Goal: Find specific page/section

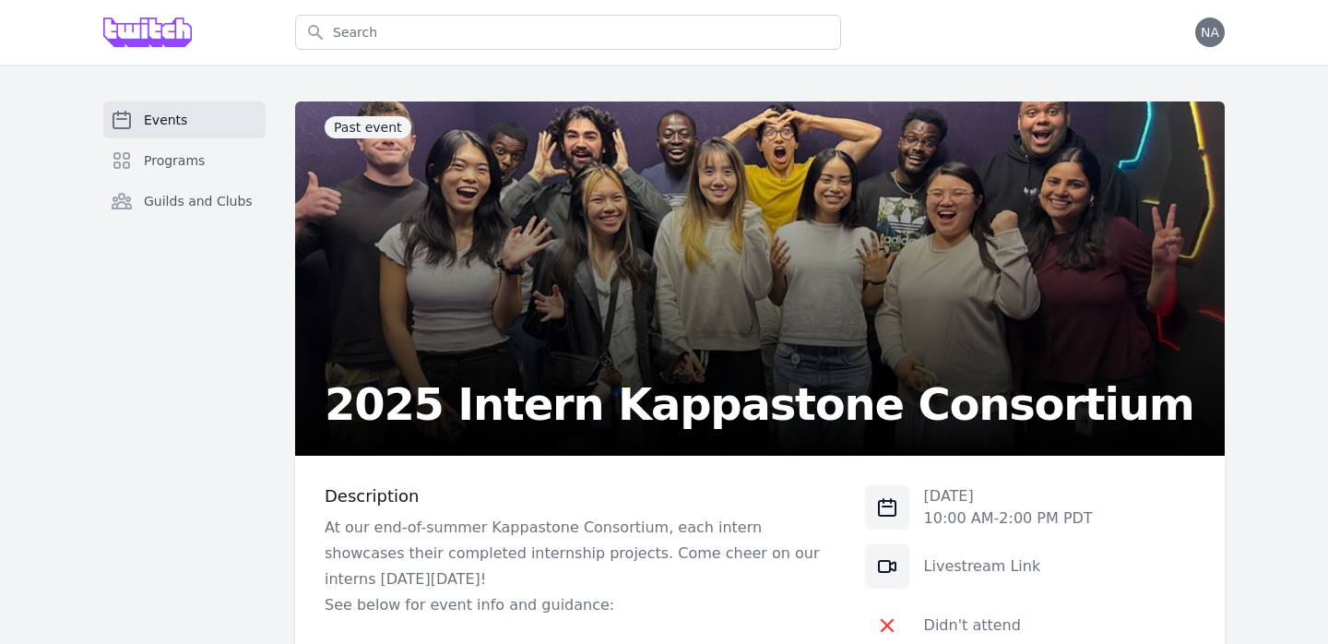
click at [144, 122] on span "Events" at bounding box center [165, 120] width 43 height 18
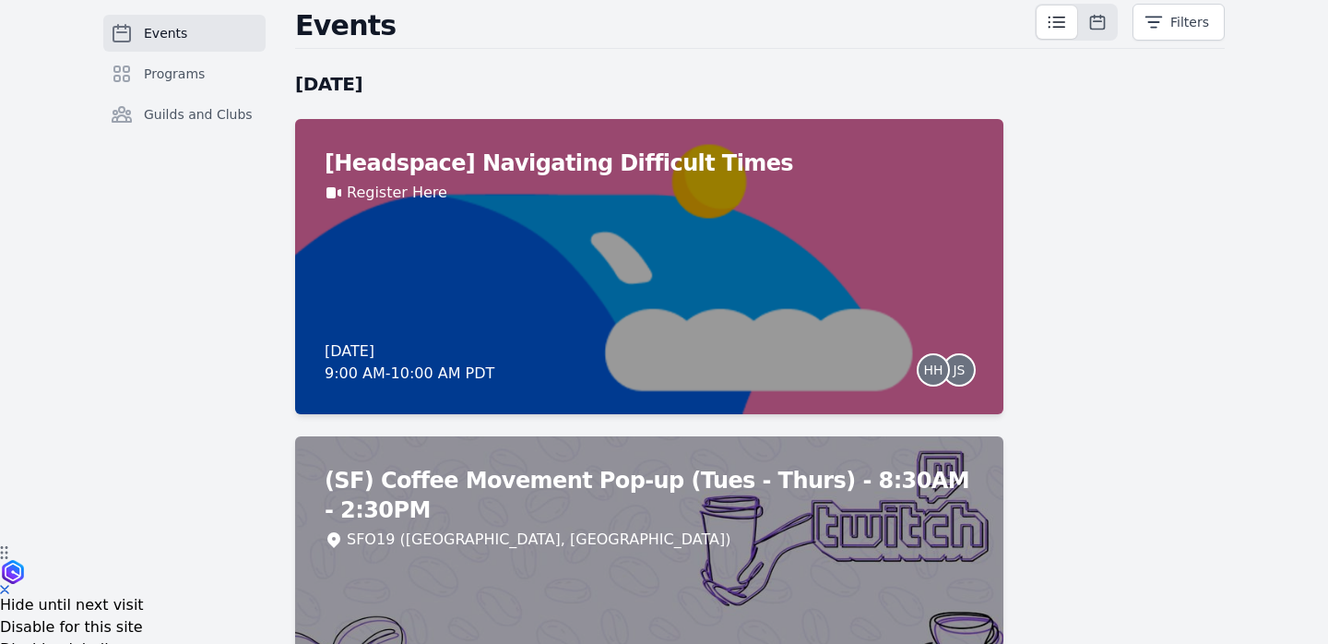
scroll to position [346, 0]
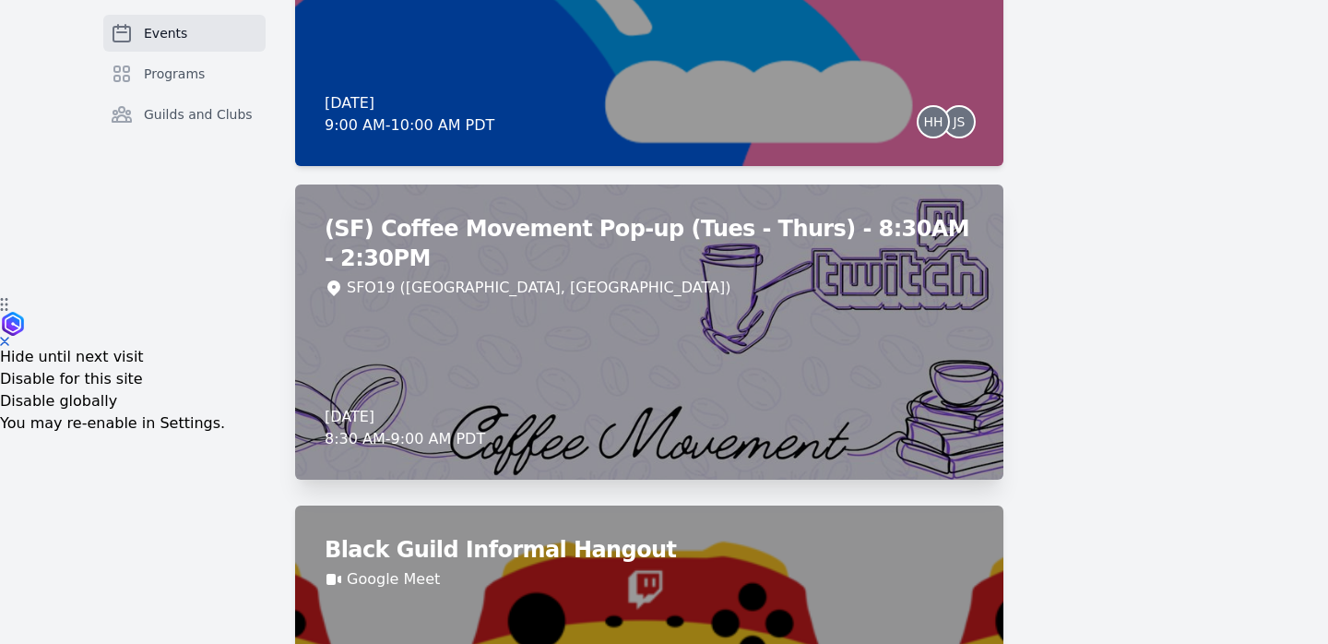
click at [434, 333] on div "(SF) Coffee Movement Pop-up (Tues - Thurs) - 8:30AM - 2:30PM SFO19 ([GEOGRAPHIC…" at bounding box center [649, 331] width 708 height 295
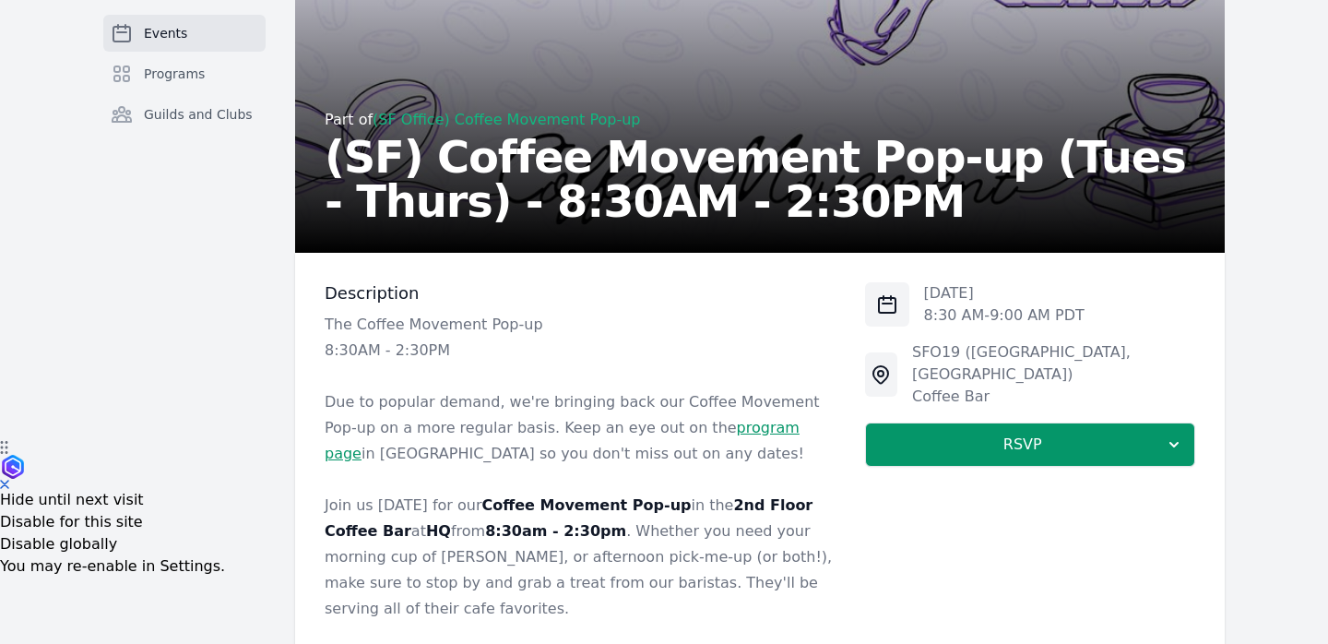
scroll to position [297, 0]
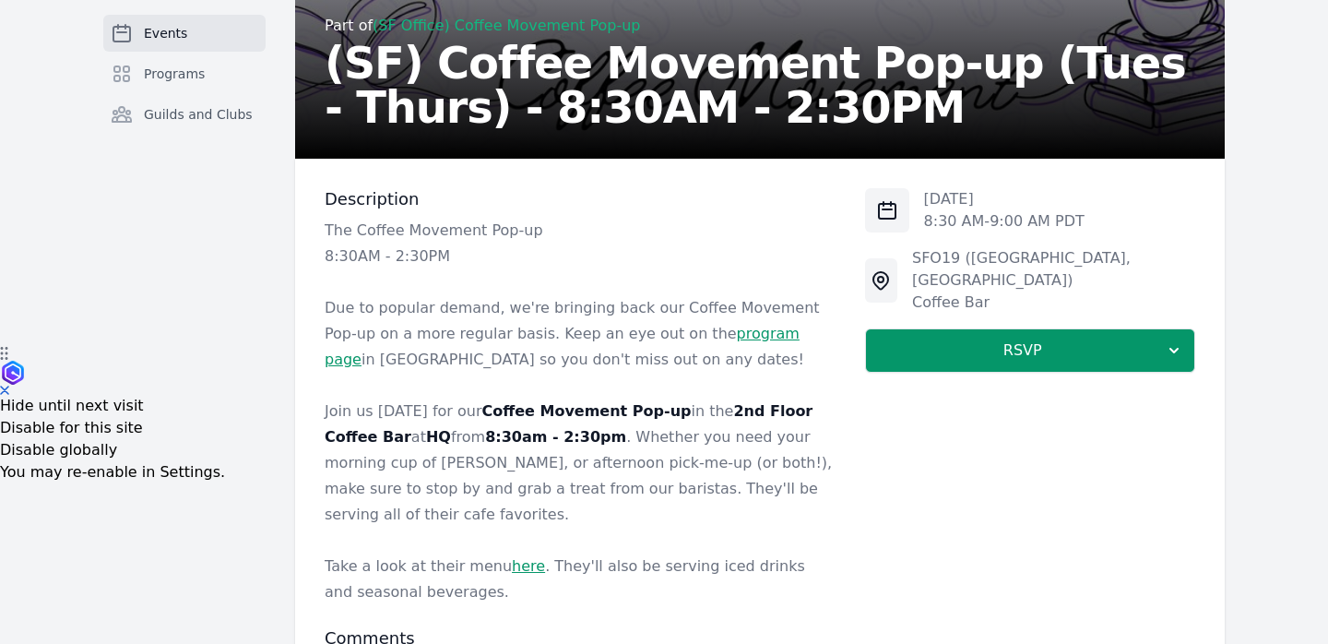
click at [712, 341] on link "program page" at bounding box center [562, 346] width 475 height 43
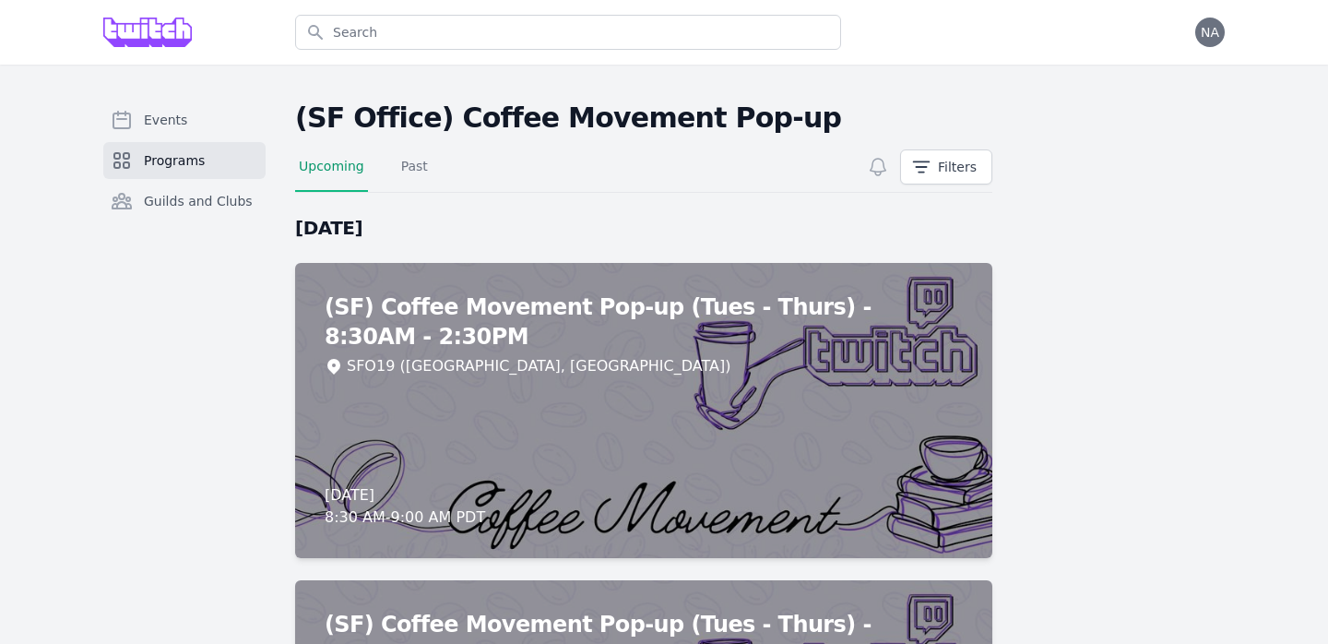
scroll to position [8, 0]
